Goal: Task Accomplishment & Management: Complete application form

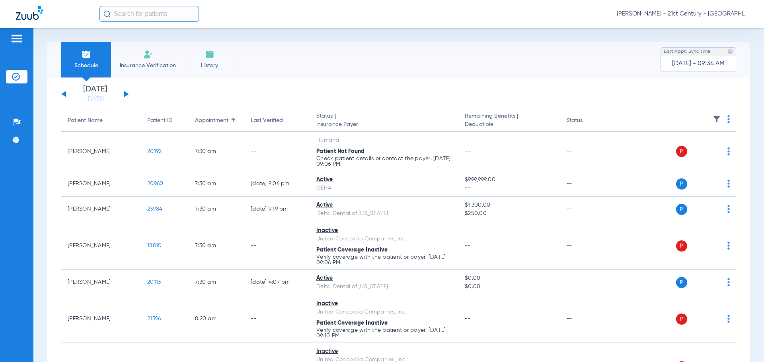
scroll to position [358, 0]
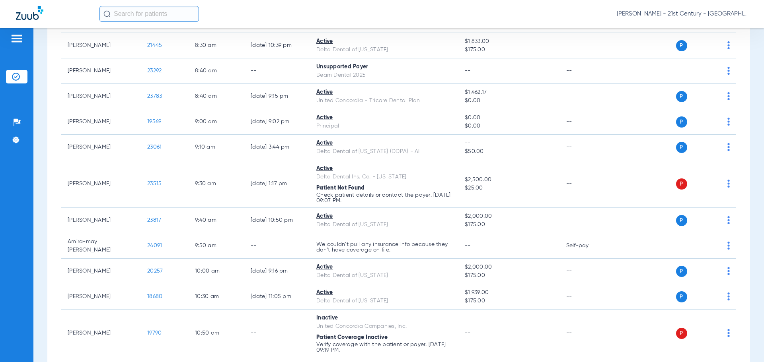
click at [16, 45] on div at bounding box center [16, 40] width 13 height 12
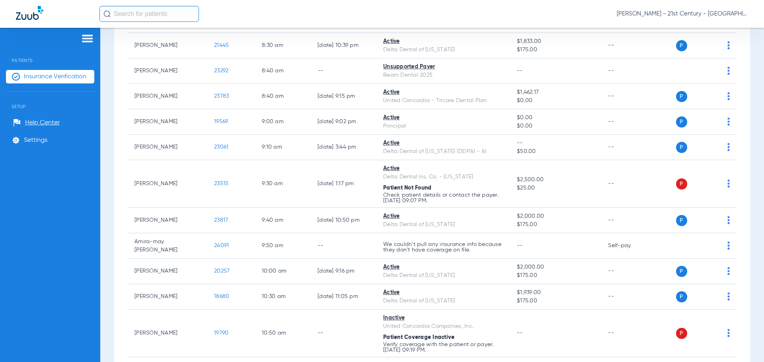
click at [41, 75] on span "Insurance Verification" at bounding box center [55, 77] width 62 height 8
click at [90, 40] on img at bounding box center [87, 39] width 13 height 10
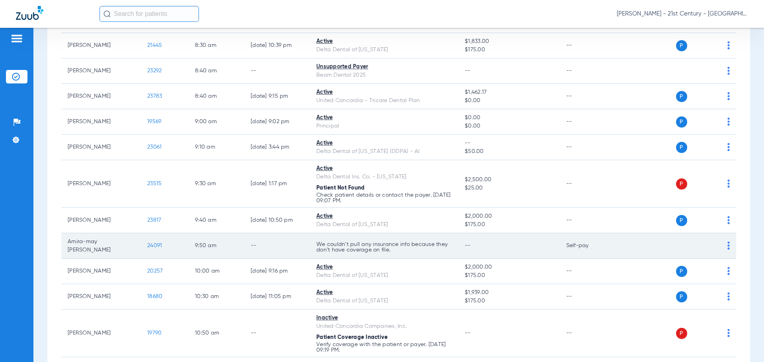
click at [165, 247] on td "24091" at bounding box center [165, 245] width 48 height 25
click at [156, 243] on span "24091" at bounding box center [154, 246] width 15 height 6
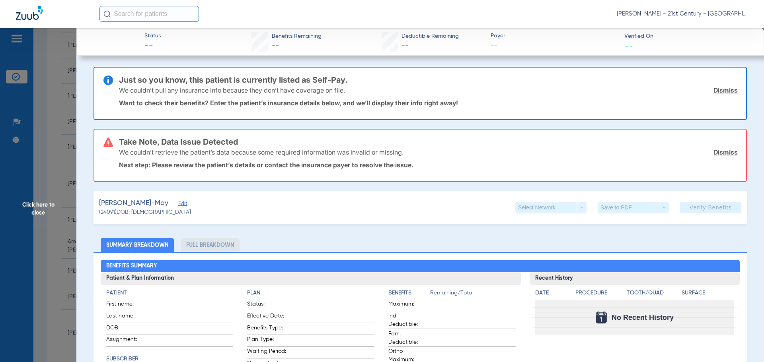
click at [348, 193] on div "[PERSON_NAME]-May Edit (24091) DOB: [DEMOGRAPHIC_DATA] Select Network arrow_dro…" at bounding box center [419, 207] width 653 height 33
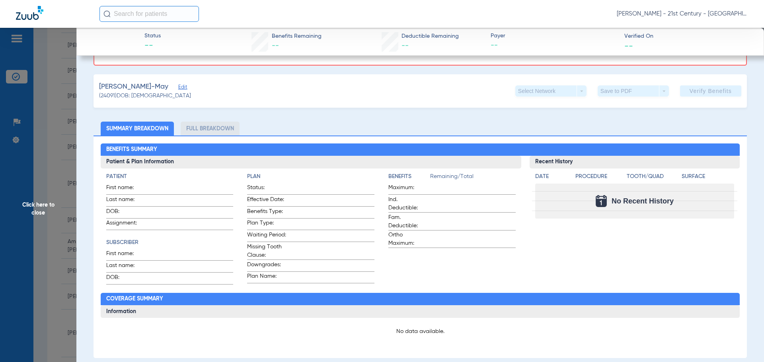
scroll to position [119, 0]
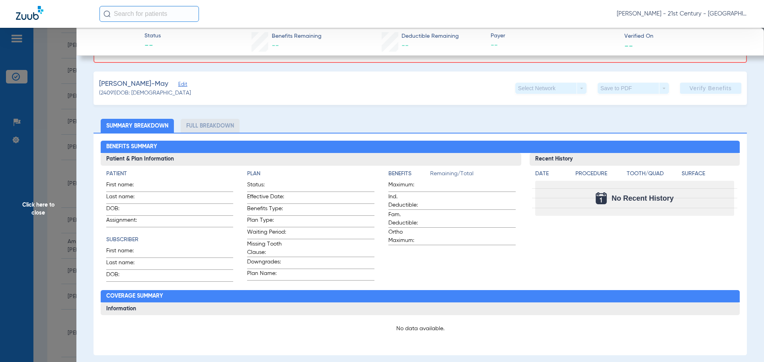
click at [178, 84] on span "Edit" at bounding box center [181, 86] width 7 height 8
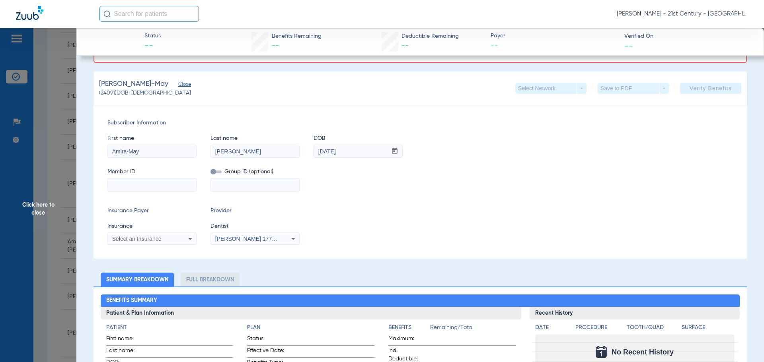
click at [13, 167] on span "Click here to close" at bounding box center [38, 209] width 76 height 362
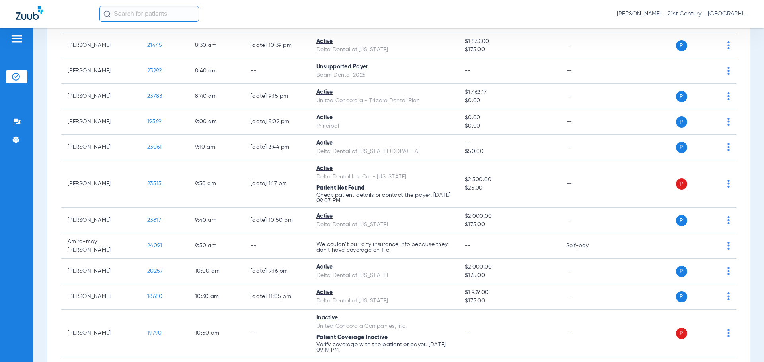
scroll to position [0, 0]
click at [157, 14] on input "text" at bounding box center [148, 14] width 99 height 16
type input "m"
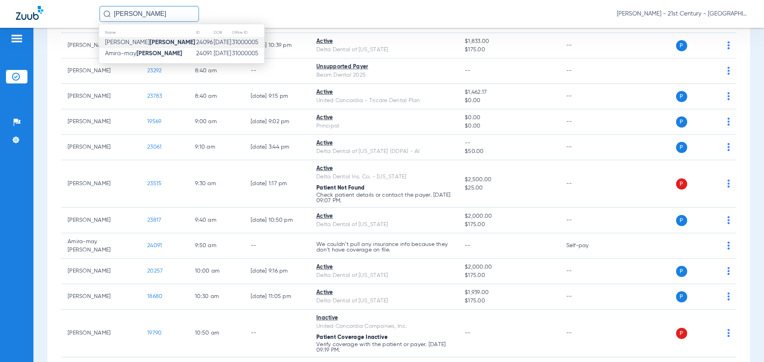
type input "[PERSON_NAME]"
click at [156, 40] on td "[PERSON_NAME]" at bounding box center [147, 42] width 97 height 11
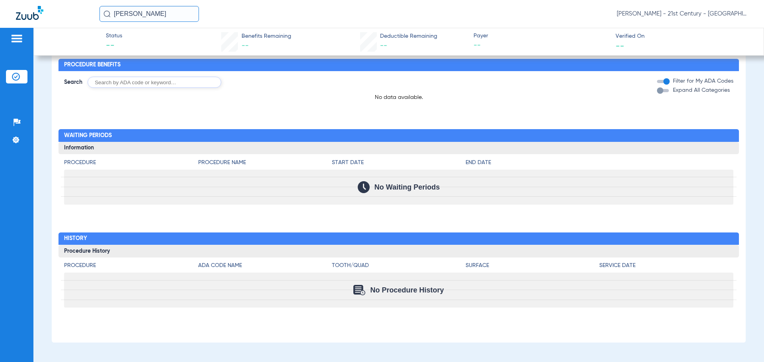
scroll to position [435, 0]
click at [329, 112] on div "Procedure Benefits Search Filter for My ADA Codes Expand All Categories No data…" at bounding box center [399, 197] width 694 height 292
click at [589, 74] on form "Search Filter for My ADA Codes Expand All Categories" at bounding box center [398, 79] width 680 height 17
click at [673, 85] on label "Filter for My ADA Codes" at bounding box center [702, 81] width 62 height 8
click at [671, 83] on button "Filter for My ADA Codes" at bounding box center [664, 81] width 14 height 3
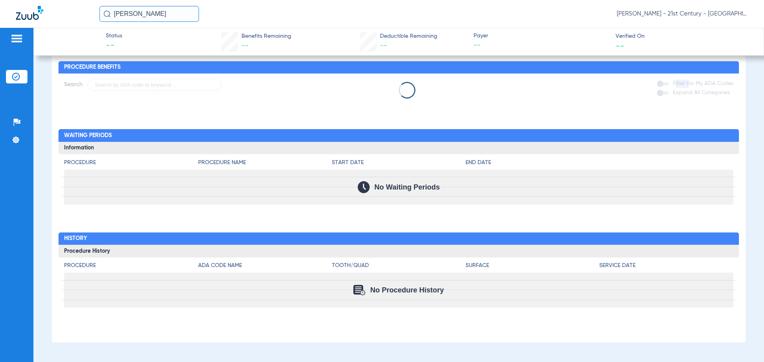
click at [673, 85] on label "Filter for My ADA Codes" at bounding box center [702, 84] width 62 height 8
click at [671, 85] on button "Filter for My ADA Codes" at bounding box center [664, 83] width 14 height 3
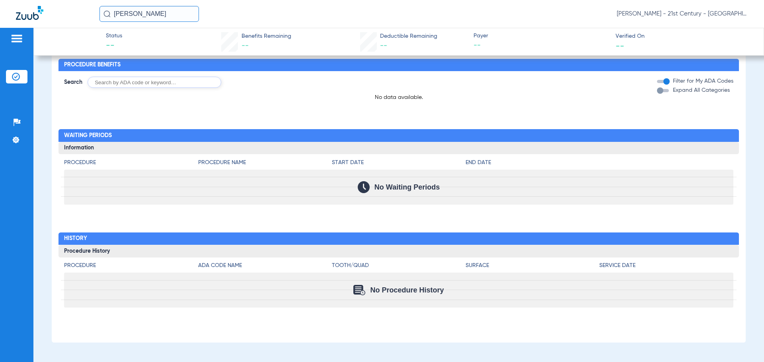
click at [245, 37] on span "Benefits Remaining" at bounding box center [266, 36] width 50 height 8
click at [403, 42] on div "Deductible Remaining --" at bounding box center [408, 41] width 57 height 19
click at [509, 41] on span "--" at bounding box center [540, 46] width 135 height 10
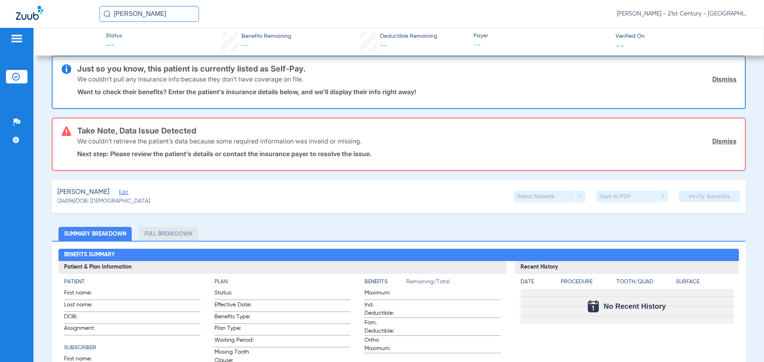
scroll to position [0, 0]
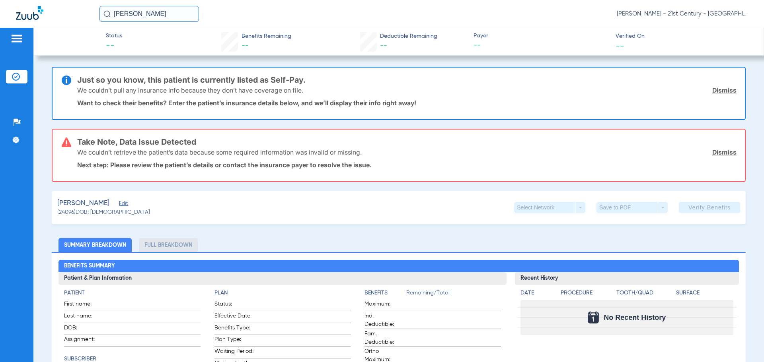
click at [119, 206] on span "Edit" at bounding box center [122, 205] width 7 height 8
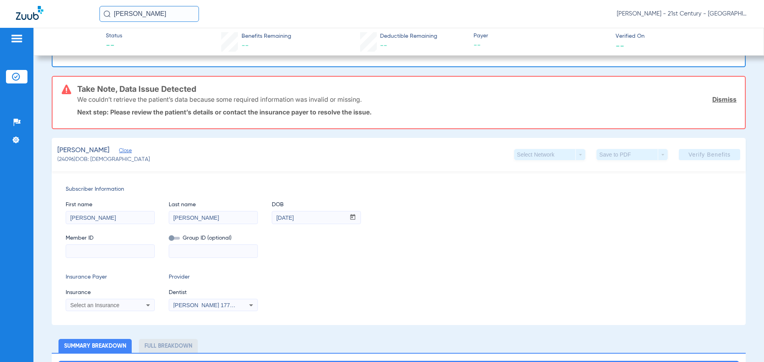
scroll to position [119, 0]
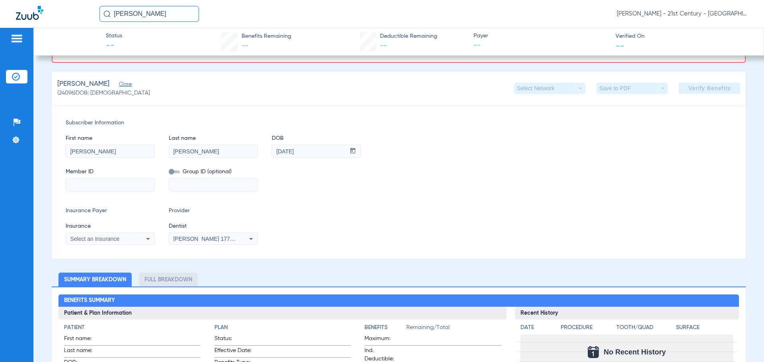
click at [135, 185] on input at bounding box center [110, 185] width 88 height 13
paste input "331-84-5181"
type input "331-84-5181"
click at [175, 191] on input at bounding box center [213, 185] width 88 height 13
click at [200, 242] on div "[PERSON_NAME] 1770796047" at bounding box center [213, 239] width 88 height 10
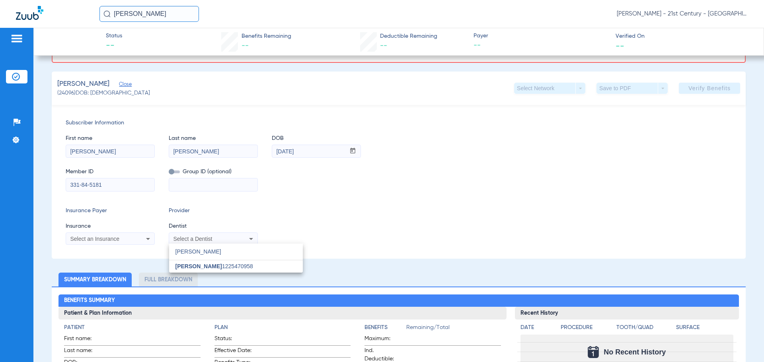
type input "[PERSON_NAME]"
click at [193, 263] on mat-option "[PERSON_NAME] 1225470958" at bounding box center [236, 267] width 134 height 13
click at [113, 237] on span "Select an Insurance" at bounding box center [94, 239] width 49 height 6
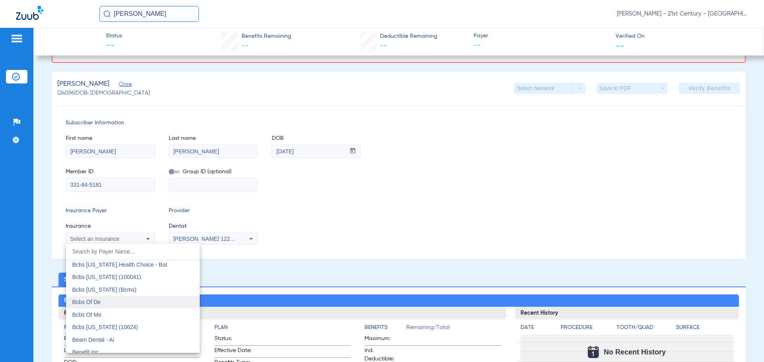
scroll to position [438, 0]
click at [105, 292] on mat-option "Bcbs Of Mo" at bounding box center [133, 292] width 134 height 13
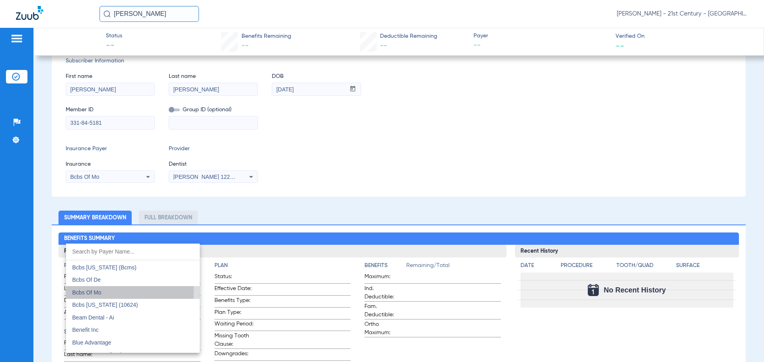
scroll to position [57, 0]
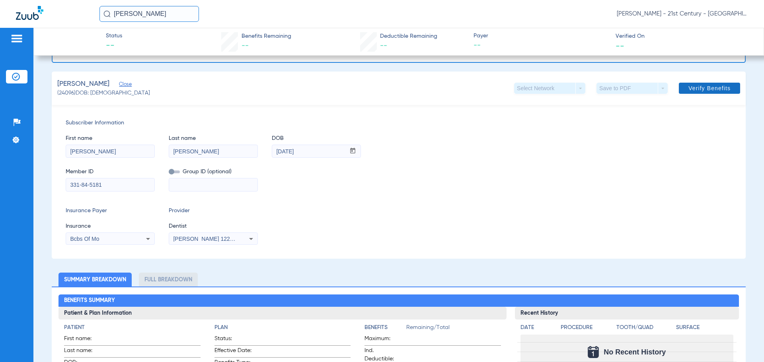
click at [694, 85] on span "Verify Benefits" at bounding box center [709, 88] width 42 height 6
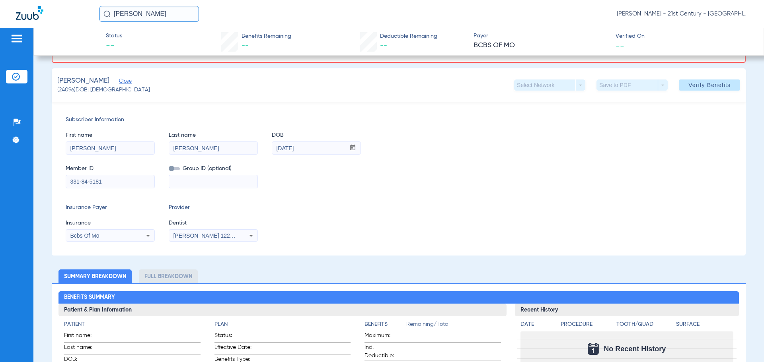
scroll to position [80, 0]
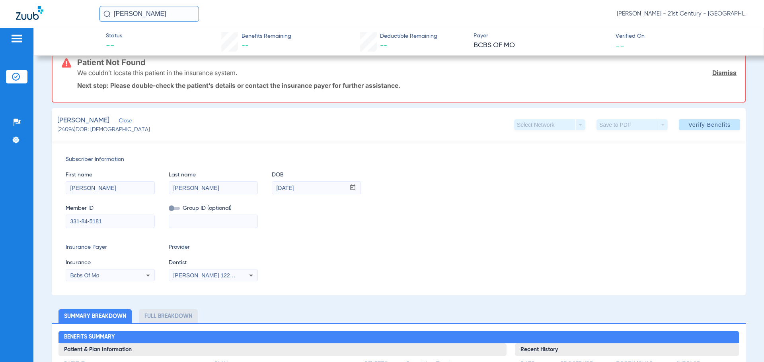
click at [700, 109] on div "[PERSON_NAME] (24096) DOB: [DEMOGRAPHIC_DATA] Select Network arrow_drop_down Sa…" at bounding box center [399, 124] width 694 height 33
click at [697, 121] on span at bounding box center [709, 124] width 61 height 19
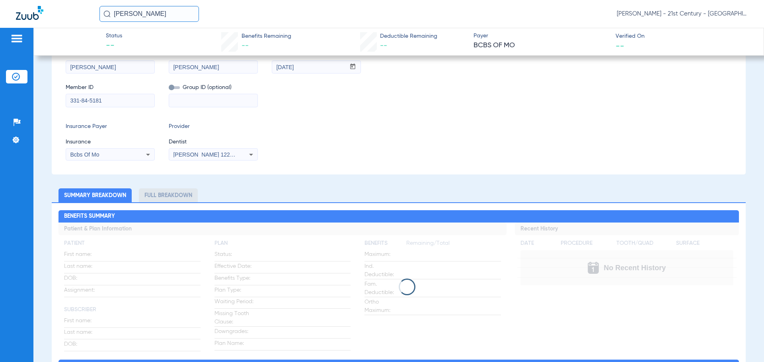
scroll to position [0, 0]
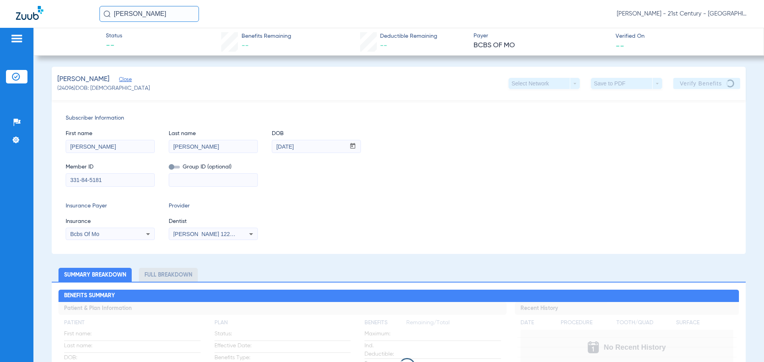
click at [142, 233] on div "Bcbs Of Mo" at bounding box center [110, 234] width 88 height 10
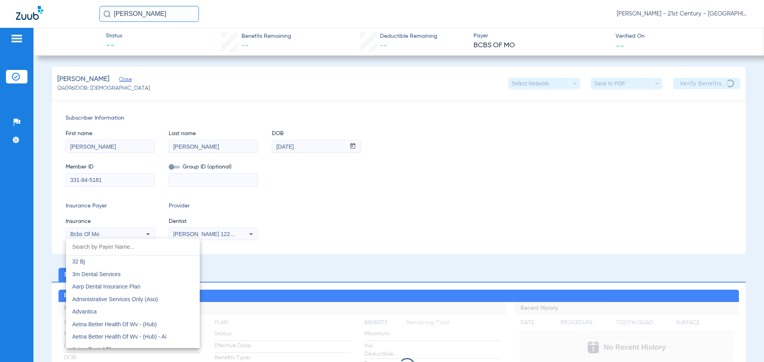
scroll to position [384, 0]
click at [135, 235] on div at bounding box center [382, 181] width 764 height 362
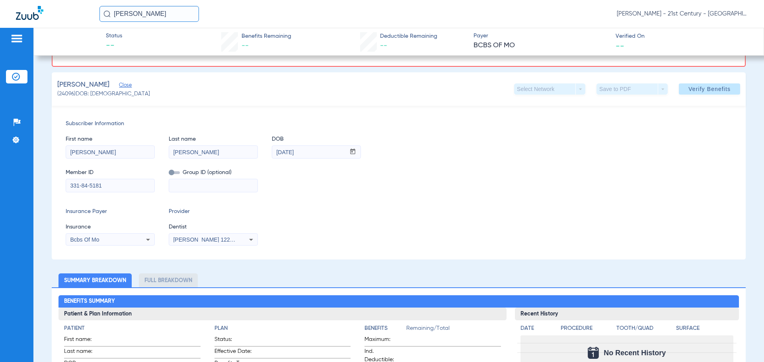
scroll to position [119, 0]
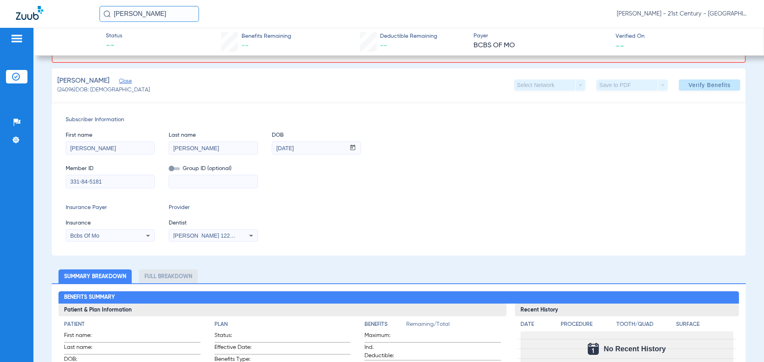
click at [134, 236] on div "Bcbs Of Mo" at bounding box center [102, 236] width 64 height 6
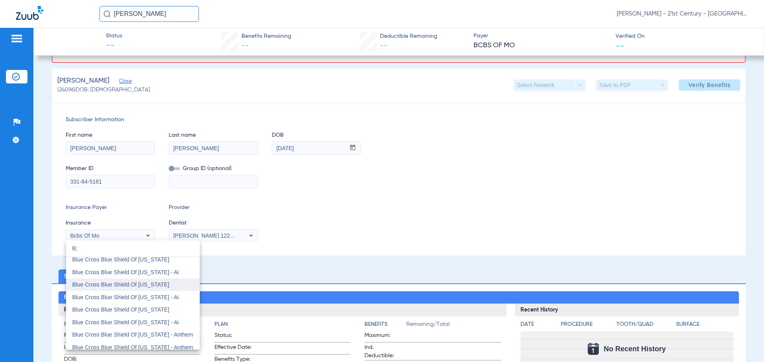
scroll to position [0, 0]
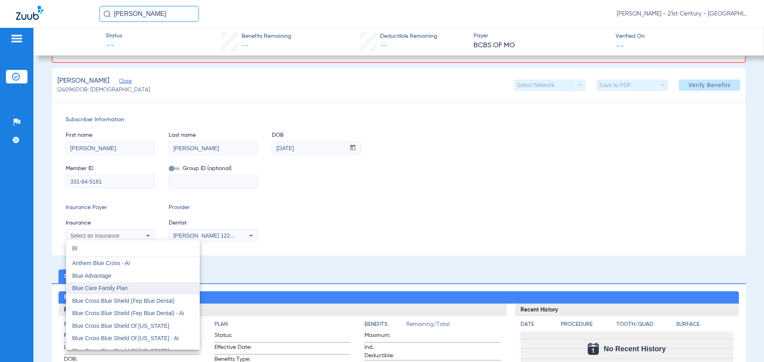
type input "Bl"
click at [122, 294] on mat-option "Blue Care Family Plan" at bounding box center [133, 288] width 134 height 13
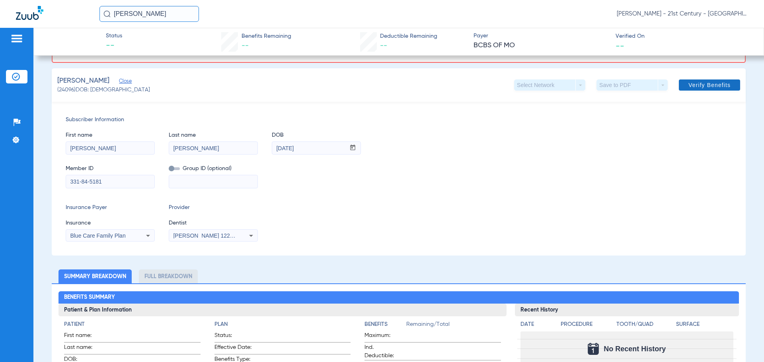
click at [710, 89] on span at bounding box center [709, 85] width 61 height 19
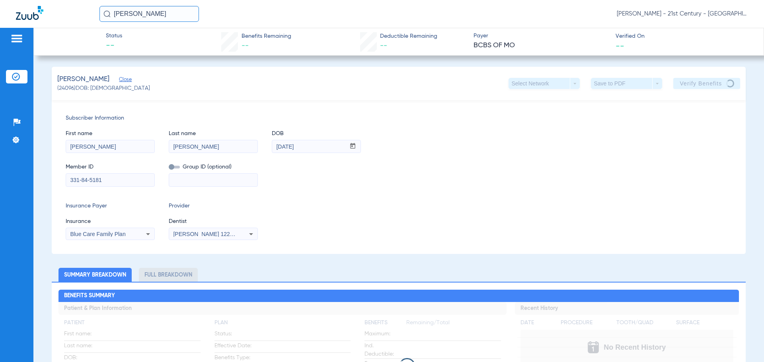
click at [374, 163] on div "Member ID 331-84-5181 Group ID (optional)" at bounding box center [399, 171] width 666 height 31
click at [455, 169] on div "Member ID 331-84-5181 Group ID (optional)" at bounding box center [399, 171] width 666 height 31
click at [651, 148] on div "First name [PERSON_NAME] Last name [PERSON_NAME] DOB mm / dd / yyyy [DATE]" at bounding box center [399, 138] width 666 height 31
click at [643, 142] on div "First name [PERSON_NAME] Last name [PERSON_NAME] DOB mm / dd / yyyy [DATE]" at bounding box center [399, 138] width 666 height 31
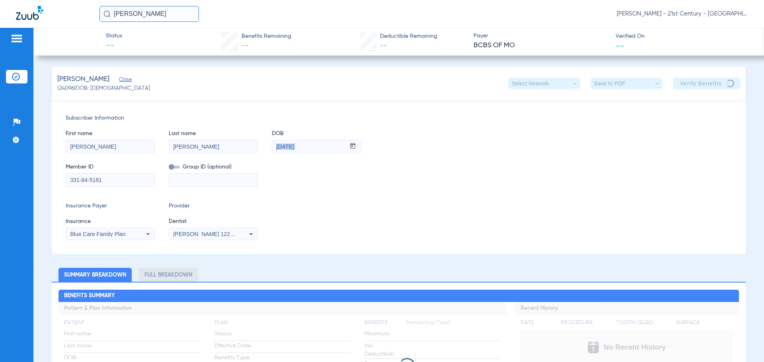
click at [643, 142] on div "First name [PERSON_NAME] Last name [PERSON_NAME] DOB mm / dd / yyyy [DATE]" at bounding box center [399, 138] width 666 height 31
click at [634, 144] on div "First name [PERSON_NAME] Last name [PERSON_NAME] DOB mm / dd / yyyy [DATE]" at bounding box center [399, 138] width 666 height 31
drag, startPoint x: 444, startPoint y: 208, endPoint x: 196, endPoint y: 194, distance: 249.0
click at [196, 194] on div "Subscriber Information First name [PERSON_NAME] Last name [PERSON_NAME] DOB mm …" at bounding box center [399, 177] width 694 height 154
click at [198, 204] on span "Provider" at bounding box center [213, 206] width 89 height 8
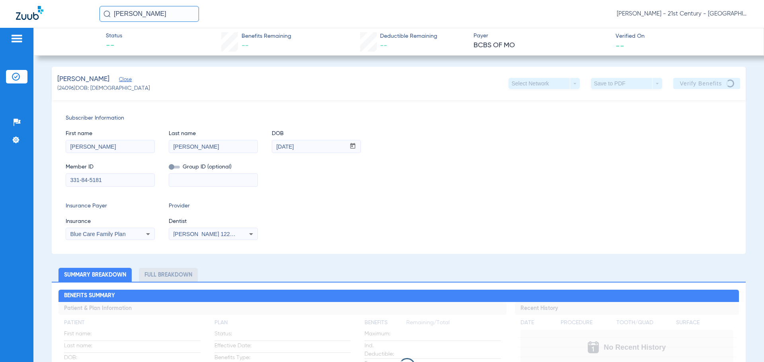
click at [194, 204] on span "Provider" at bounding box center [213, 206] width 89 height 8
click at [185, 206] on span "Provider" at bounding box center [213, 206] width 89 height 8
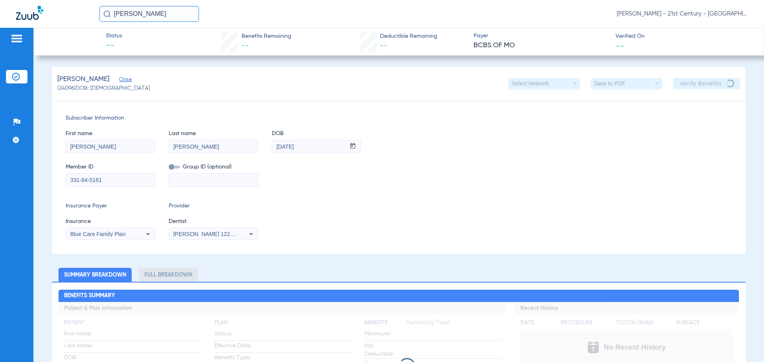
click at [99, 204] on span "Insurance Payer" at bounding box center [110, 206] width 89 height 8
click at [128, 209] on span "Insurance Payer" at bounding box center [110, 206] width 89 height 8
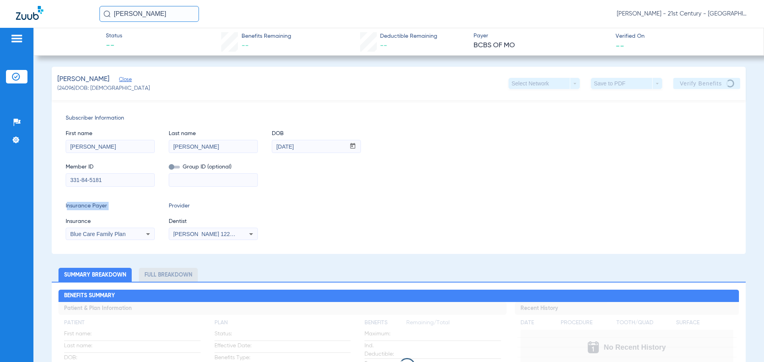
drag, startPoint x: 176, startPoint y: 208, endPoint x: 214, endPoint y: 211, distance: 37.9
click at [214, 211] on div "Provider Dentist [PERSON_NAME] 1225470958" at bounding box center [213, 221] width 89 height 38
drag, startPoint x: 197, startPoint y: 207, endPoint x: 148, endPoint y: 206, distance: 49.3
click at [148, 206] on div "Insurance Payer Insurance Blue Care Family Plan Provider Dentist [PERSON_NAME] …" at bounding box center [399, 221] width 666 height 38
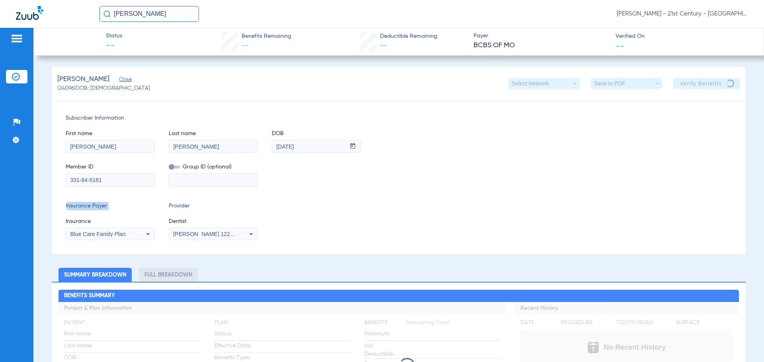
click at [148, 206] on span "Insurance Payer" at bounding box center [110, 206] width 89 height 8
drag, startPoint x: 129, startPoint y: 206, endPoint x: -10, endPoint y: 179, distance: 141.4
click at [0, 179] on html "[PERSON_NAME] [PERSON_NAME] - 21st Century - [GEOGRAPHIC_DATA] Patients Insuran…" at bounding box center [382, 181] width 764 height 362
click at [226, 210] on span "Provider" at bounding box center [213, 206] width 89 height 8
click at [443, 229] on div "Insurance Payer Insurance Blue Care Family Plan Provider Dentist [PERSON_NAME] …" at bounding box center [399, 221] width 666 height 38
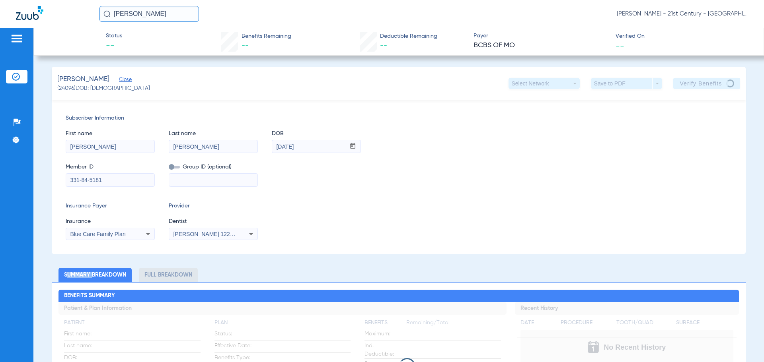
click at [444, 230] on div "Insurance Payer Insurance Blue Care Family Plan Provider Dentist [PERSON_NAME] …" at bounding box center [399, 221] width 666 height 38
click at [443, 230] on div "Insurance Payer Insurance Blue Care Family Plan Provider Dentist [PERSON_NAME] …" at bounding box center [399, 221] width 666 height 38
drag, startPoint x: 442, startPoint y: 234, endPoint x: 442, endPoint y: 229, distance: 5.6
click at [442, 231] on div "Insurance Payer Insurance Blue Care Family Plan Provider Dentist [PERSON_NAME] …" at bounding box center [399, 221] width 666 height 38
drag, startPoint x: 442, startPoint y: 233, endPoint x: 441, endPoint y: 222, distance: 11.6
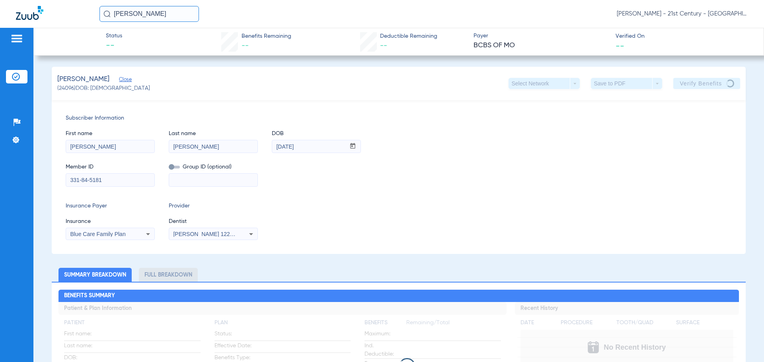
click at [441, 229] on div "Insurance Payer Insurance Blue Care Family Plan Provider Dentist [PERSON_NAME] …" at bounding box center [399, 221] width 666 height 38
click at [445, 221] on div "Insurance Payer Insurance Blue Care Family Plan Provider Dentist [PERSON_NAME] …" at bounding box center [399, 221] width 666 height 38
click at [446, 223] on div "Insurance Payer Insurance Blue Care Family Plan Provider Dentist [PERSON_NAME] …" at bounding box center [399, 221] width 666 height 38
click at [611, 156] on div "Member ID 331-84-5181 Group ID (optional)" at bounding box center [399, 171] width 666 height 31
drag, startPoint x: 281, startPoint y: 228, endPoint x: 148, endPoint y: 220, distance: 133.0
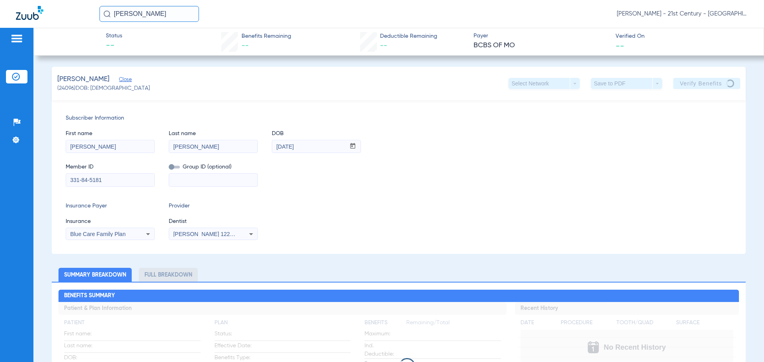
click at [148, 220] on div "Insurance Payer Insurance Blue Care Family Plan Provider Dentist [PERSON_NAME] …" at bounding box center [399, 221] width 666 height 38
click at [148, 220] on span "Insurance" at bounding box center [110, 222] width 89 height 8
